Goal: Check status

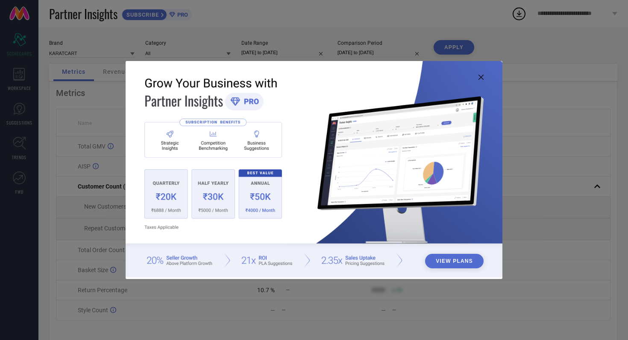
click at [480, 76] on icon at bounding box center [480, 77] width 5 height 5
type input "All"
click at [482, 74] on img at bounding box center [314, 169] width 377 height 216
click at [481, 76] on icon at bounding box center [480, 77] width 5 height 5
type input "All"
